Goal: Task Accomplishment & Management: Manage account settings

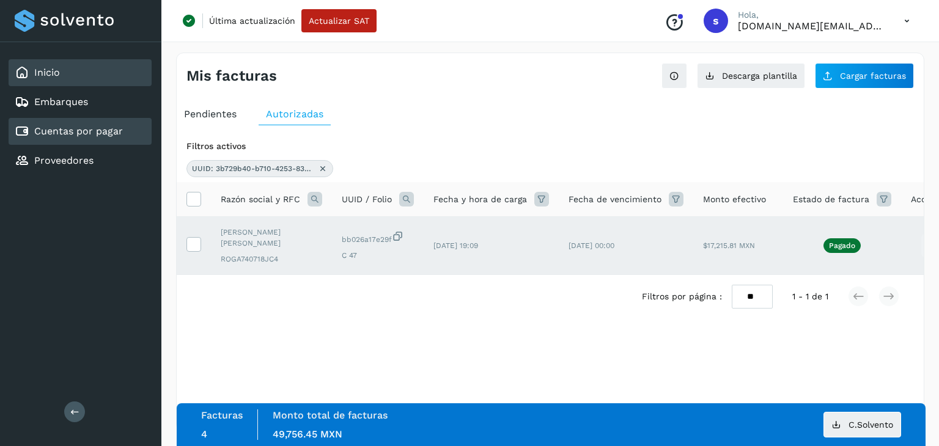
click at [56, 75] on link "Inicio" at bounding box center [47, 73] width 26 height 12
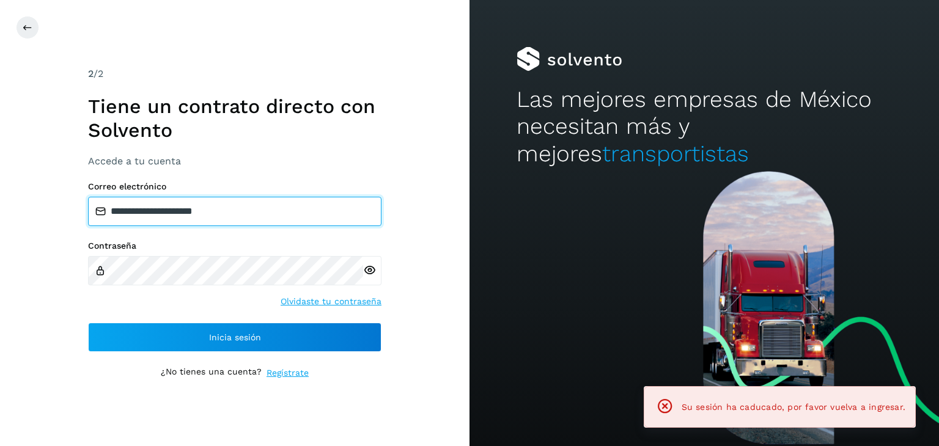
click at [259, 216] on input "**********" at bounding box center [234, 211] width 293 height 29
type input "**********"
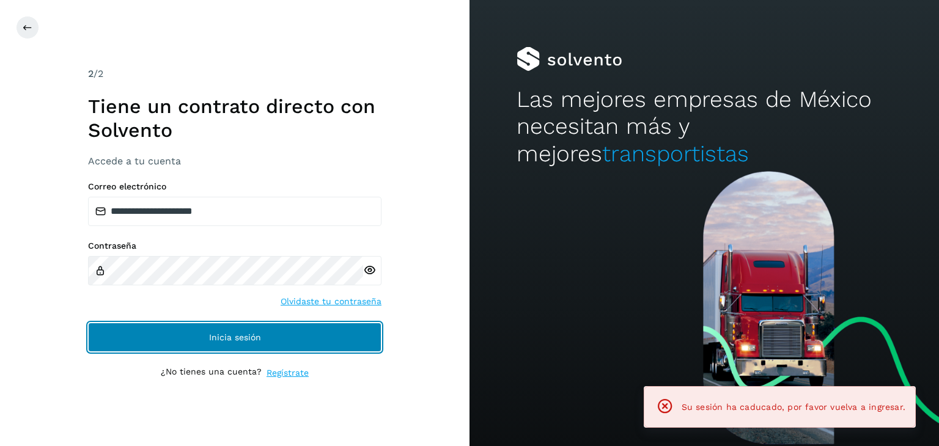
click at [248, 337] on span "Inicia sesión" at bounding box center [235, 337] width 52 height 9
